Goal: Transaction & Acquisition: Subscribe to service/newsletter

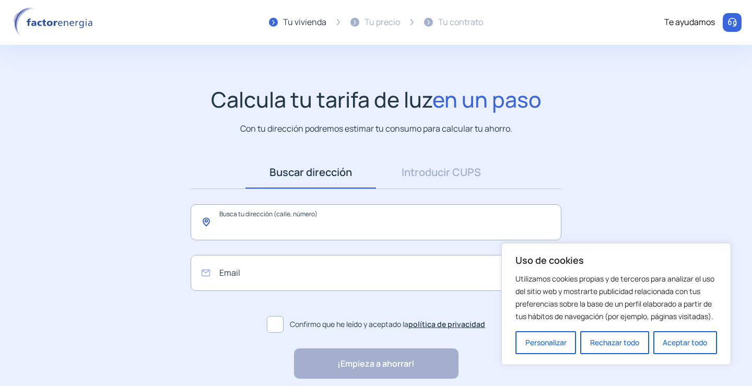
click at [351, 223] on input "text" at bounding box center [376, 222] width 371 height 36
click at [618, 338] on button "Rechazar todo" at bounding box center [614, 342] width 68 height 23
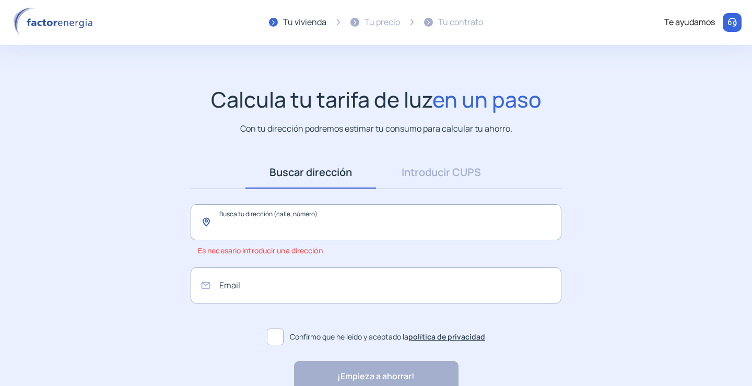
click at [345, 235] on input "text" at bounding box center [376, 222] width 371 height 36
click at [339, 218] on input "text" at bounding box center [376, 222] width 371 height 36
click at [412, 199] on div "Buscar dirección Dirección Introducir CUPS CUPS Busca tu dirección (calle, núme…" at bounding box center [376, 253] width 392 height 194
click at [395, 219] on input "text" at bounding box center [376, 222] width 371 height 36
click at [321, 281] on input "email" at bounding box center [376, 285] width 371 height 36
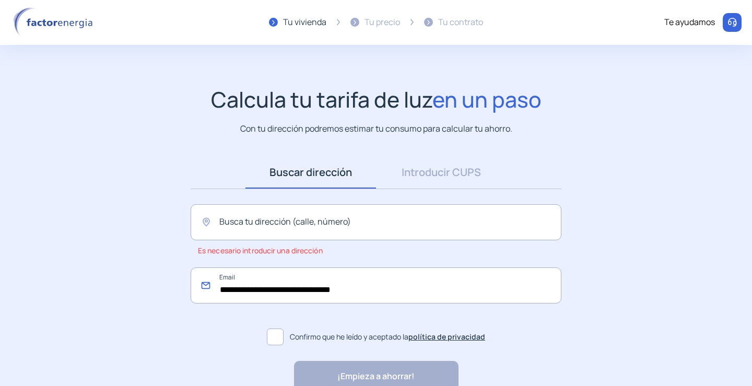
type input "**********"
click at [273, 338] on span at bounding box center [275, 336] width 17 height 17
click at [303, 234] on input "text" at bounding box center [376, 222] width 371 height 36
click at [251, 233] on input "text" at bounding box center [376, 222] width 371 height 36
paste input "**********"
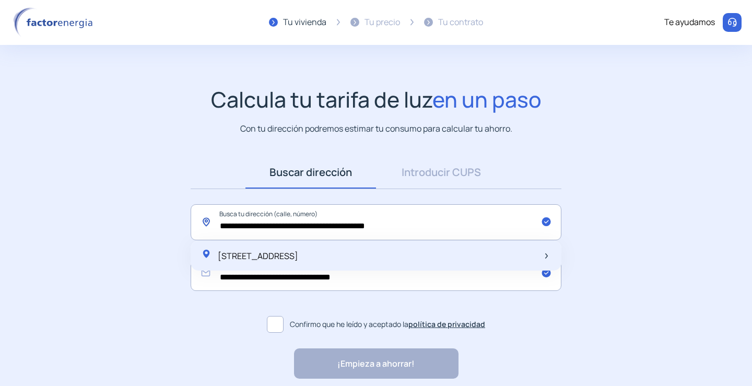
type input "**********"
click at [298, 262] on div "[STREET_ADDRESS]" at bounding box center [249, 256] width 97 height 15
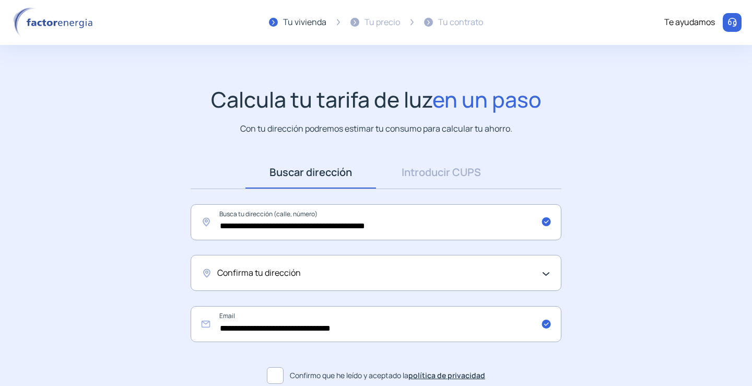
click at [386, 264] on div "Confirma tu dirección" at bounding box center [376, 273] width 371 height 36
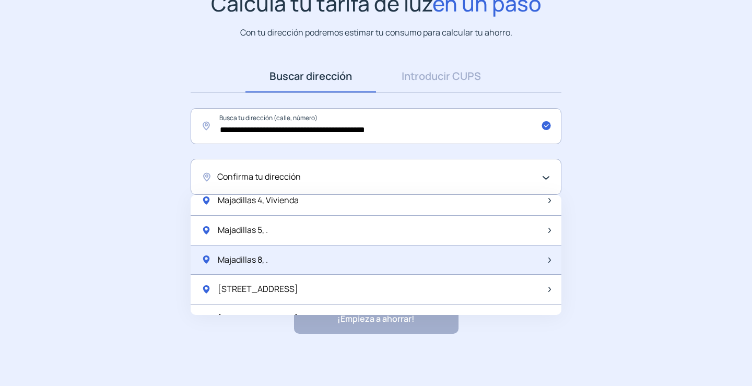
scroll to position [209, 0]
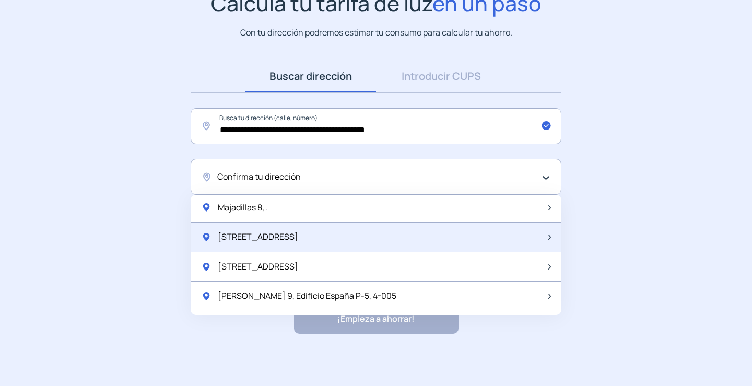
click at [307, 239] on div "[STREET_ADDRESS]" at bounding box center [376, 237] width 371 height 30
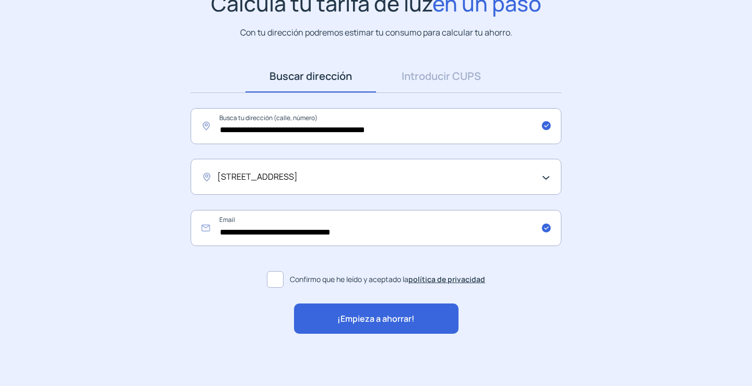
click at [392, 182] on div "[STREET_ADDRESS]" at bounding box center [373, 177] width 312 height 14
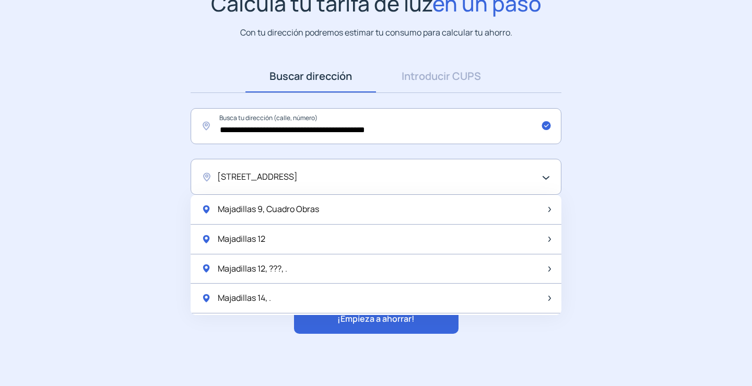
click at [392, 182] on div "[STREET_ADDRESS]" at bounding box center [373, 177] width 312 height 14
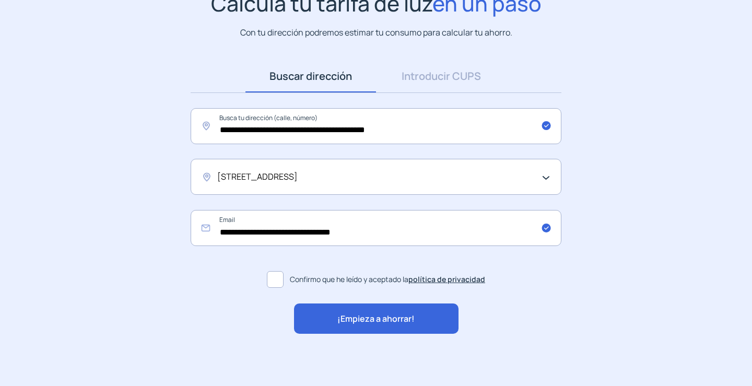
click at [383, 184] on div "[STREET_ADDRESS]" at bounding box center [376, 177] width 371 height 36
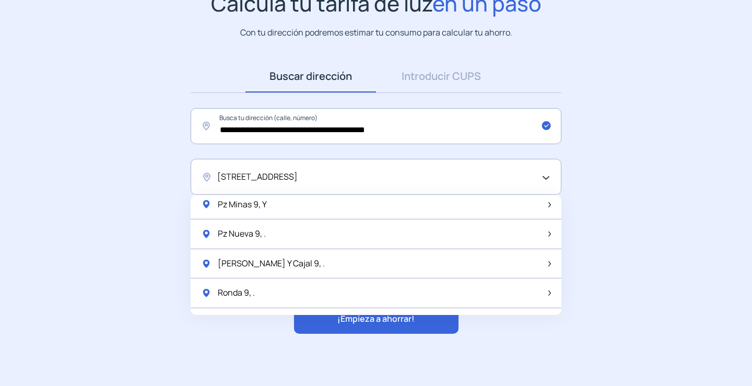
scroll to position [1386, 0]
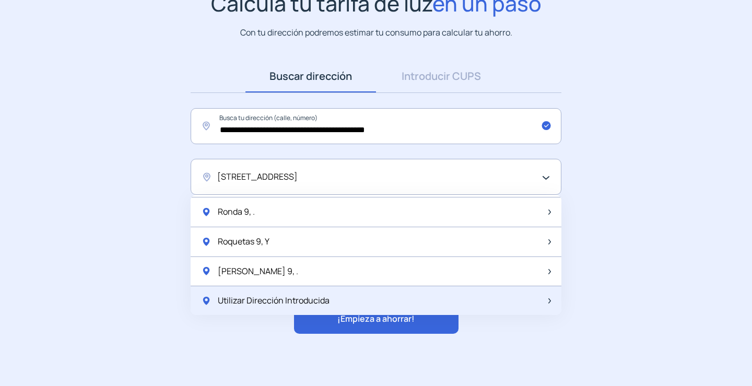
click at [261, 303] on span "Utilizar Dirección Introducida" at bounding box center [274, 301] width 112 height 14
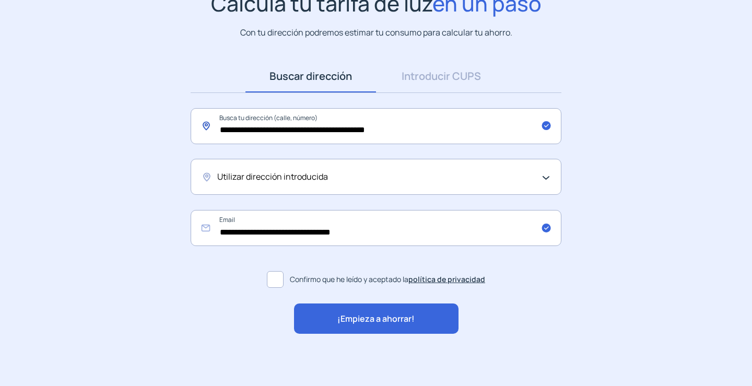
click at [290, 131] on input "**********" at bounding box center [376, 126] width 371 height 36
click at [731, 179] on app-search-direction-cups "**********" at bounding box center [376, 163] width 752 height 344
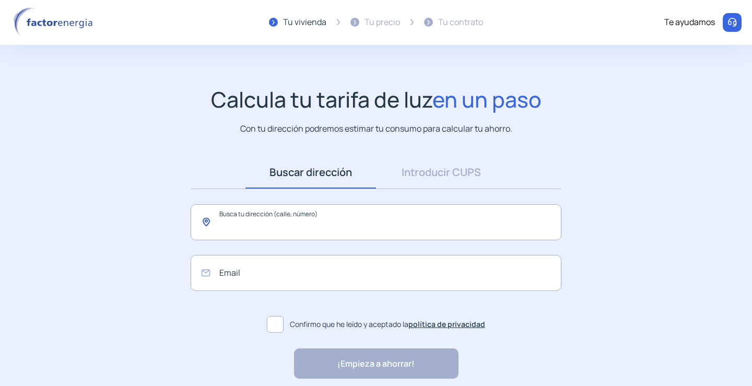
click at [304, 225] on input "text" at bounding box center [376, 222] width 371 height 36
click at [301, 226] on input "text" at bounding box center [376, 222] width 371 height 36
paste input "**********"
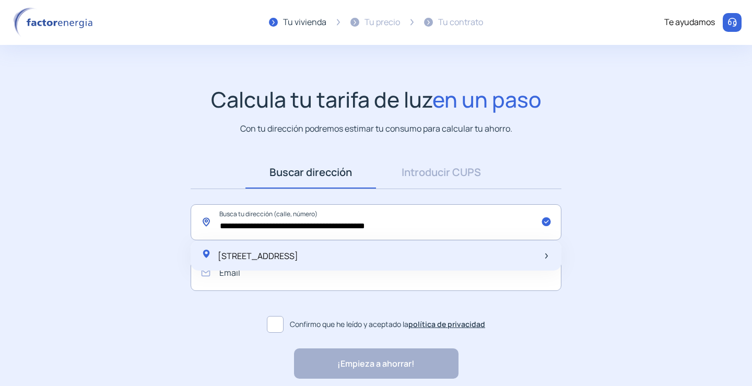
type input "**********"
click at [298, 253] on span "[STREET_ADDRESS]" at bounding box center [258, 255] width 80 height 11
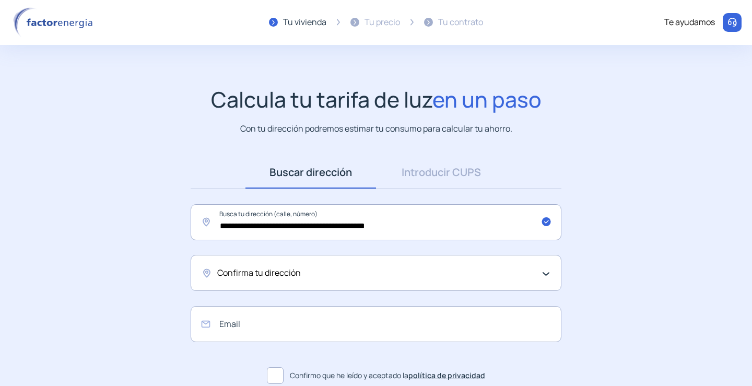
click at [371, 256] on div "Confirma tu dirección" at bounding box center [376, 273] width 371 height 36
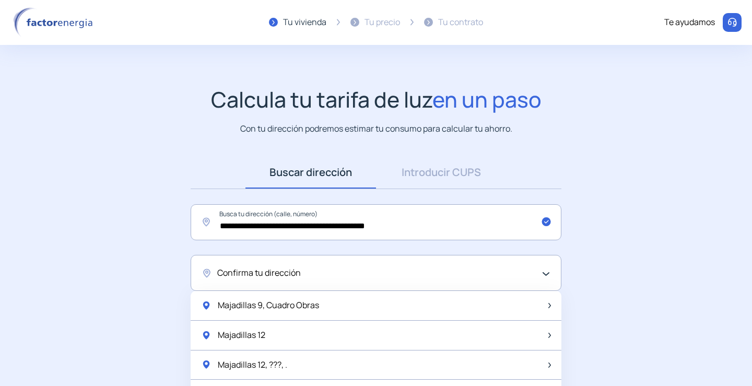
click at [370, 256] on div "Confirma tu dirección" at bounding box center [376, 273] width 371 height 36
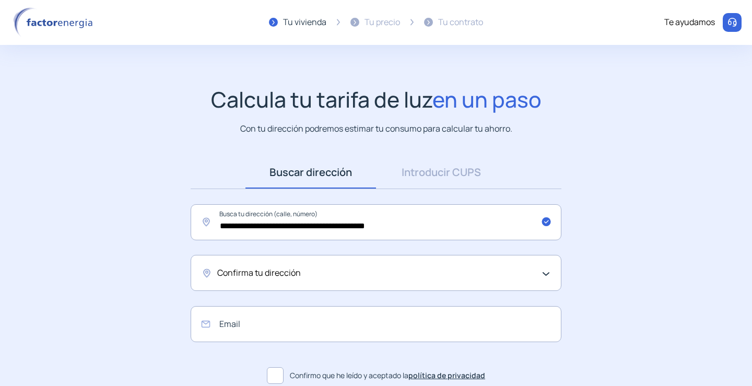
scroll to position [96, 0]
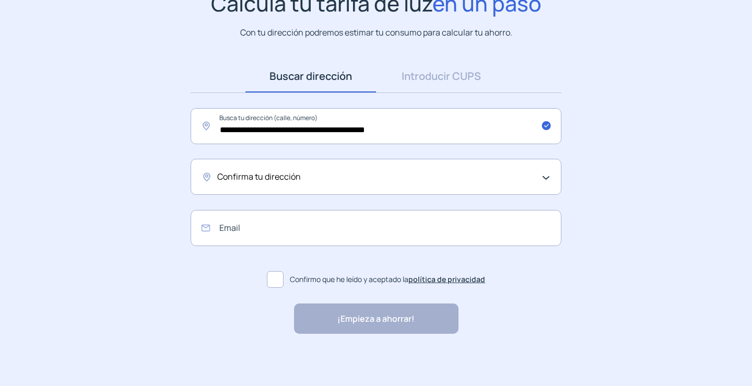
click at [447, 171] on div "Confirma tu dirección" at bounding box center [373, 177] width 312 height 14
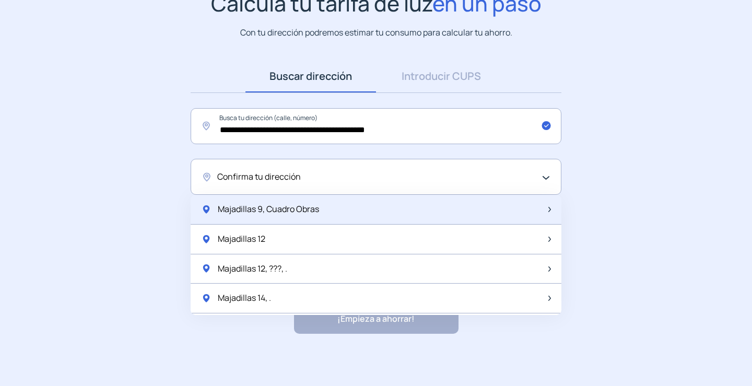
click at [410, 208] on div "Majadillas 9, Cuadro Obras" at bounding box center [376, 210] width 371 height 30
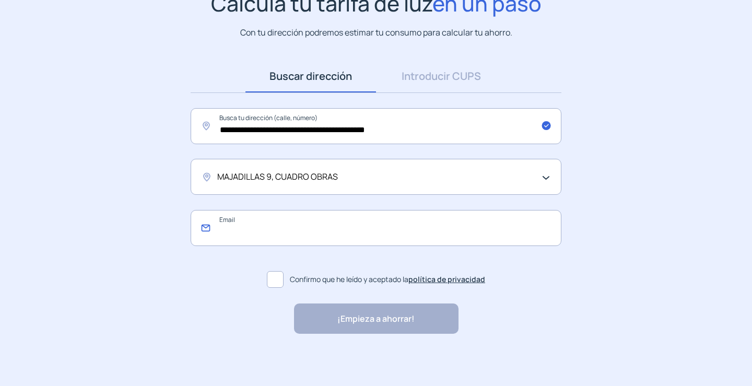
click at [415, 232] on input "email" at bounding box center [376, 228] width 371 height 36
click at [432, 187] on div "MAJADILLAS 9, CUADRO OBRAS" at bounding box center [376, 177] width 371 height 36
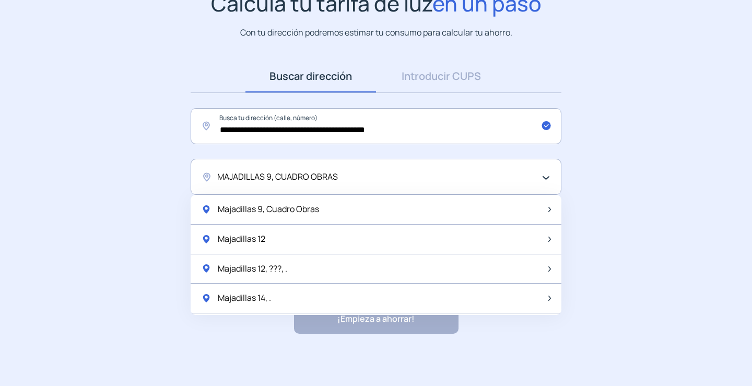
click at [429, 180] on div "MAJADILLAS 9, CUADRO OBRAS" at bounding box center [373, 177] width 312 height 14
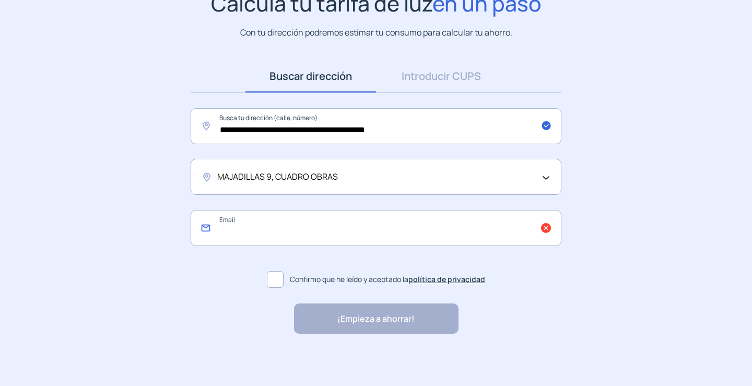
click at [288, 233] on input "email" at bounding box center [376, 228] width 371 height 36
type input "**********"
click at [281, 272] on span at bounding box center [275, 279] width 17 height 17
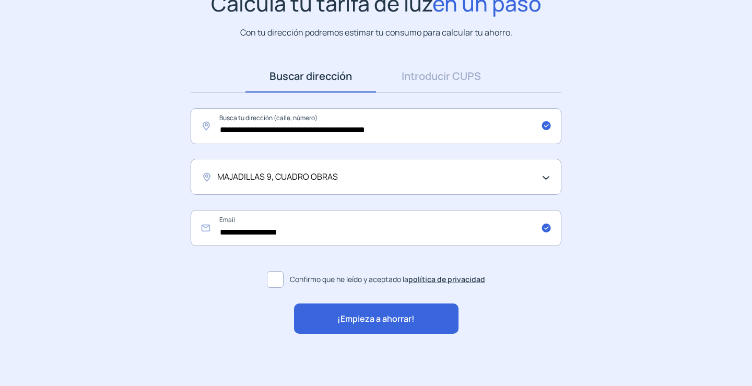
click at [417, 314] on div "¡Empieza a ahorrar!" at bounding box center [376, 318] width 164 height 30
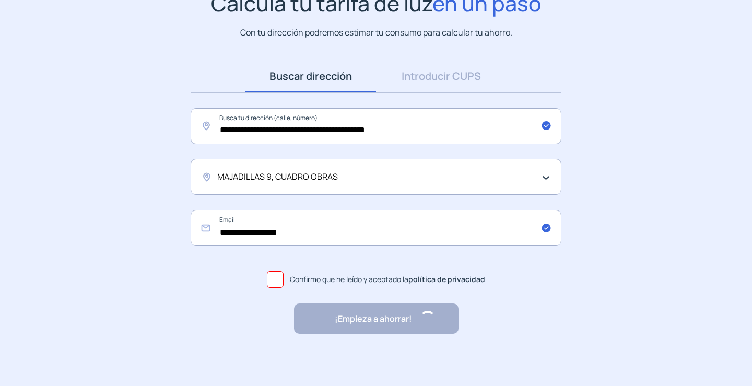
scroll to position [0, 0]
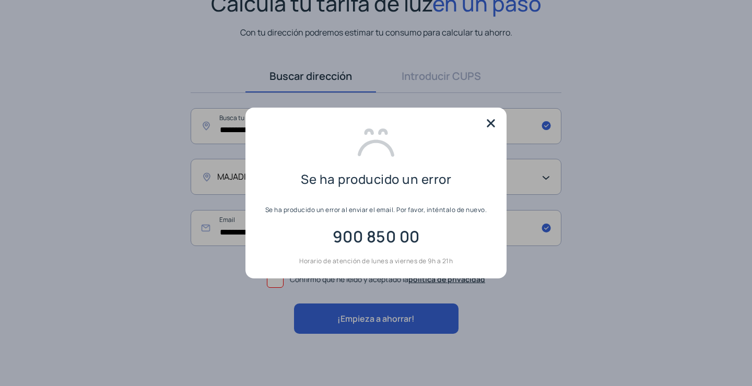
click at [490, 121] on img at bounding box center [491, 123] width 16 height 16
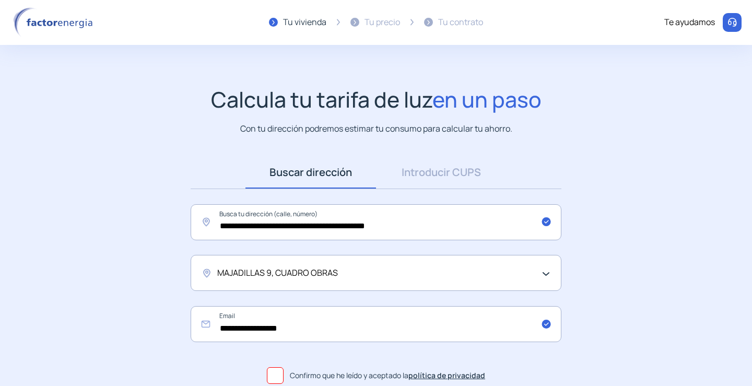
scroll to position [96, 0]
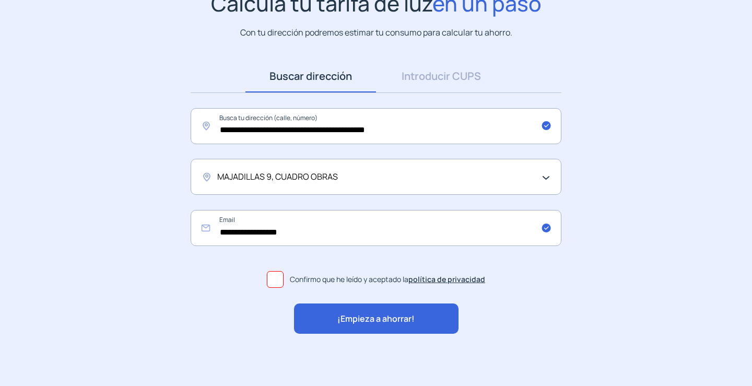
click at [537, 178] on div "MAJADILLAS 9, CUADRO OBRAS" at bounding box center [376, 177] width 371 height 36
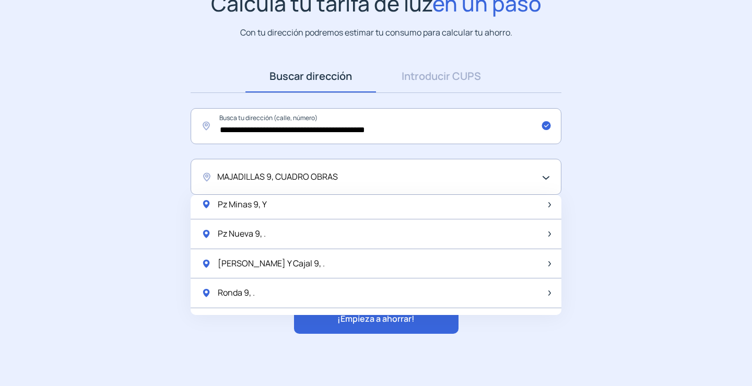
scroll to position [1386, 0]
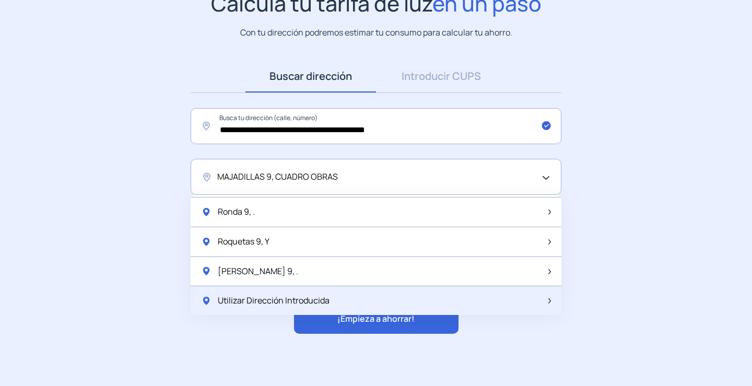
click at [372, 295] on div "Utilizar Dirección Introducida" at bounding box center [376, 300] width 371 height 29
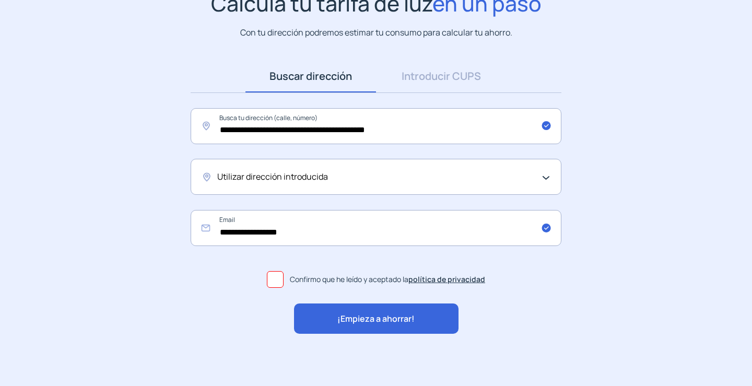
click at [367, 318] on span "¡Empieza a ahorrar!" at bounding box center [375, 319] width 77 height 14
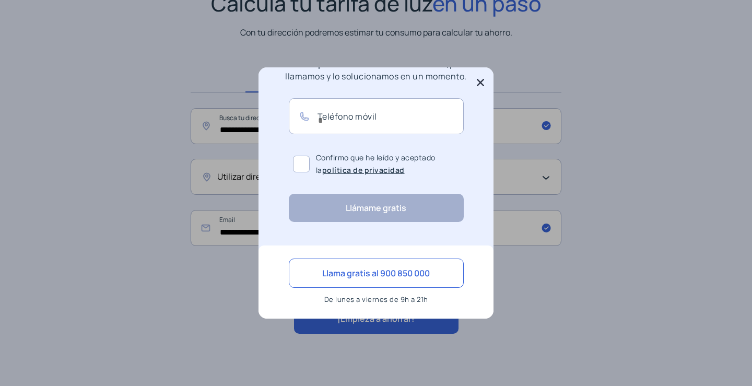
scroll to position [0, 0]
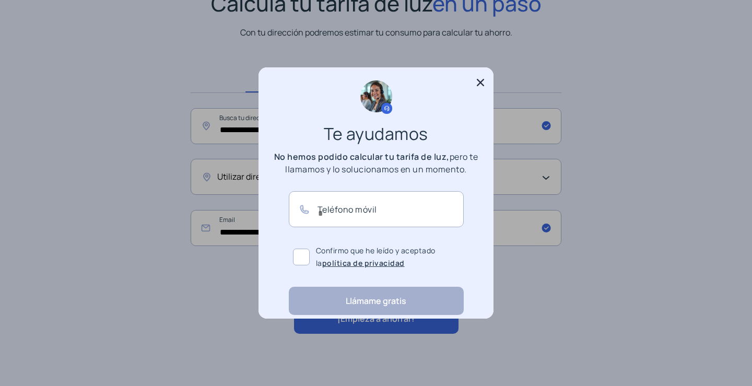
click at [478, 87] on icon at bounding box center [480, 82] width 10 height 10
